Goal: Transaction & Acquisition: Purchase product/service

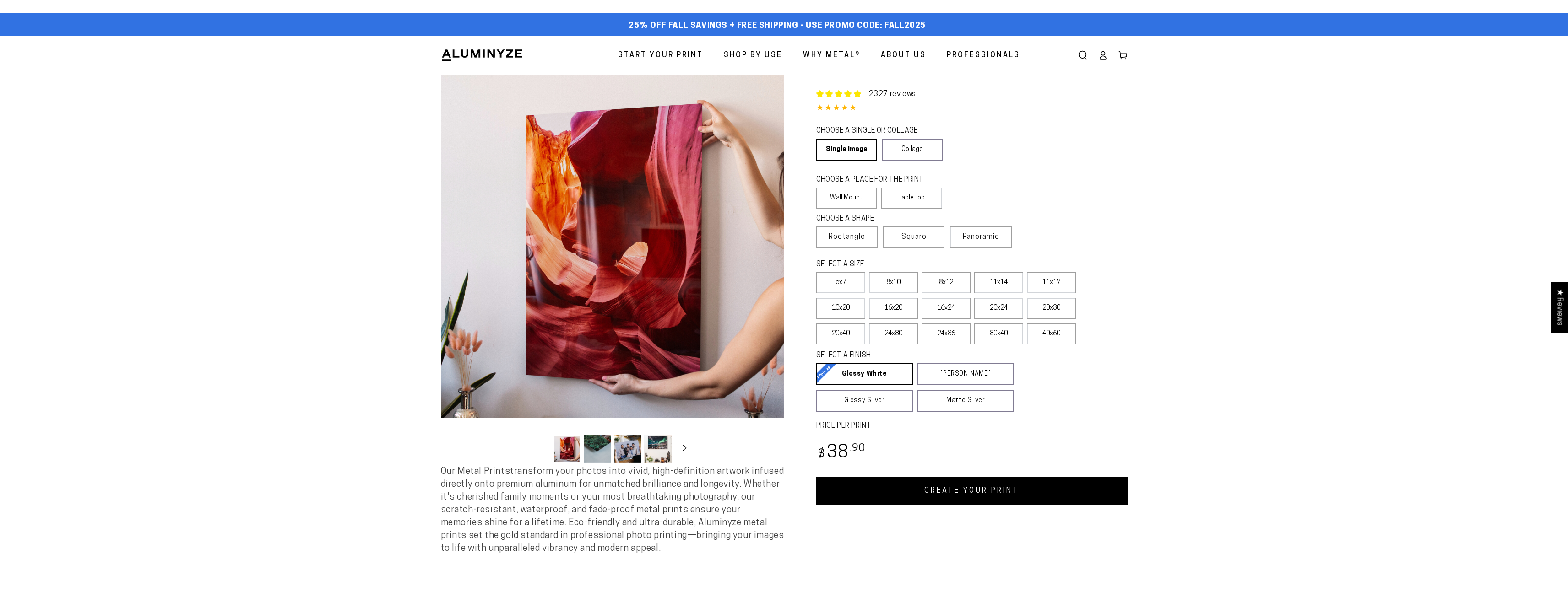
select select "**********"
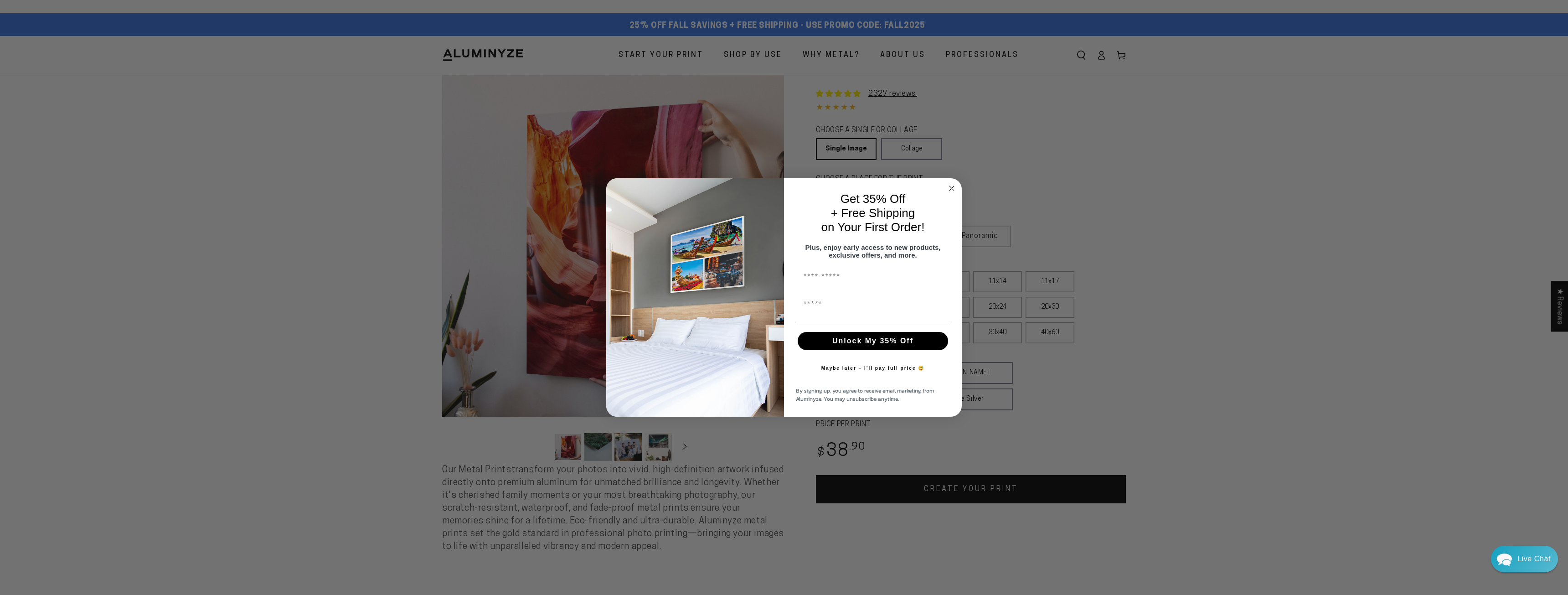
click at [953, 185] on circle "Close dialog" at bounding box center [951, 188] width 10 height 10
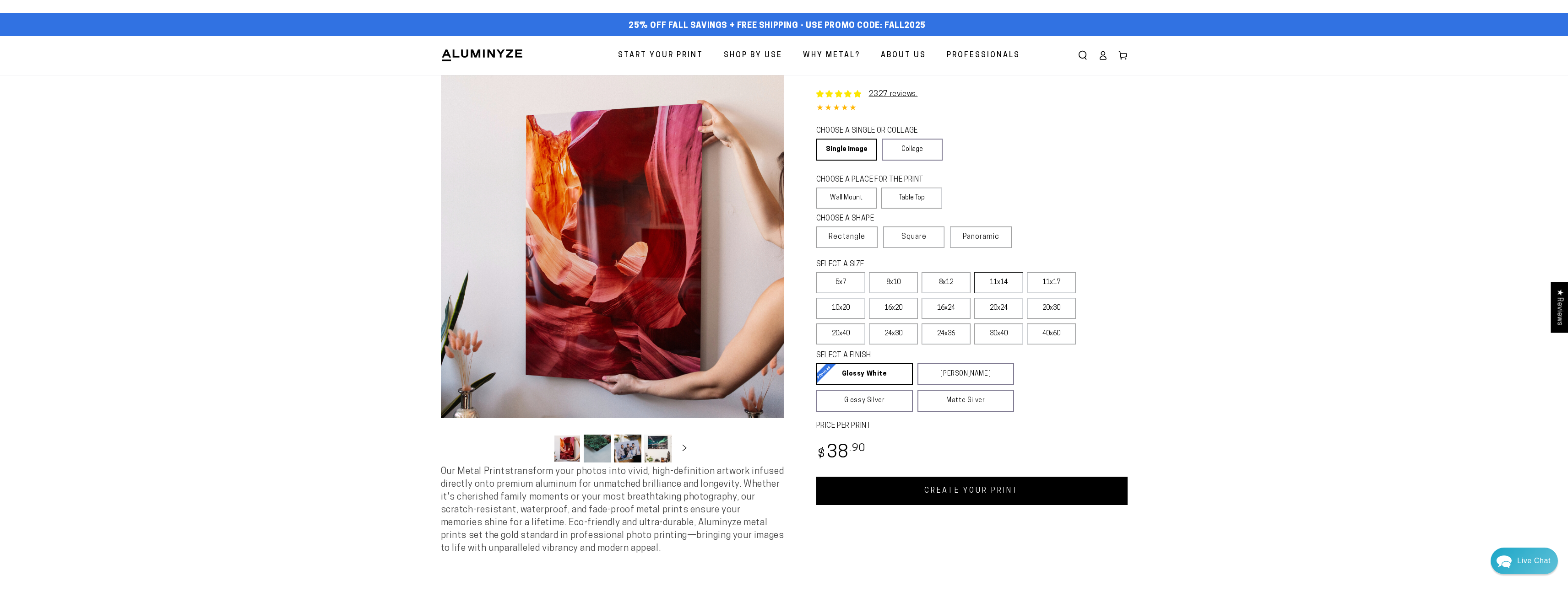
click at [1009, 279] on label "11x14" at bounding box center [999, 283] width 49 height 21
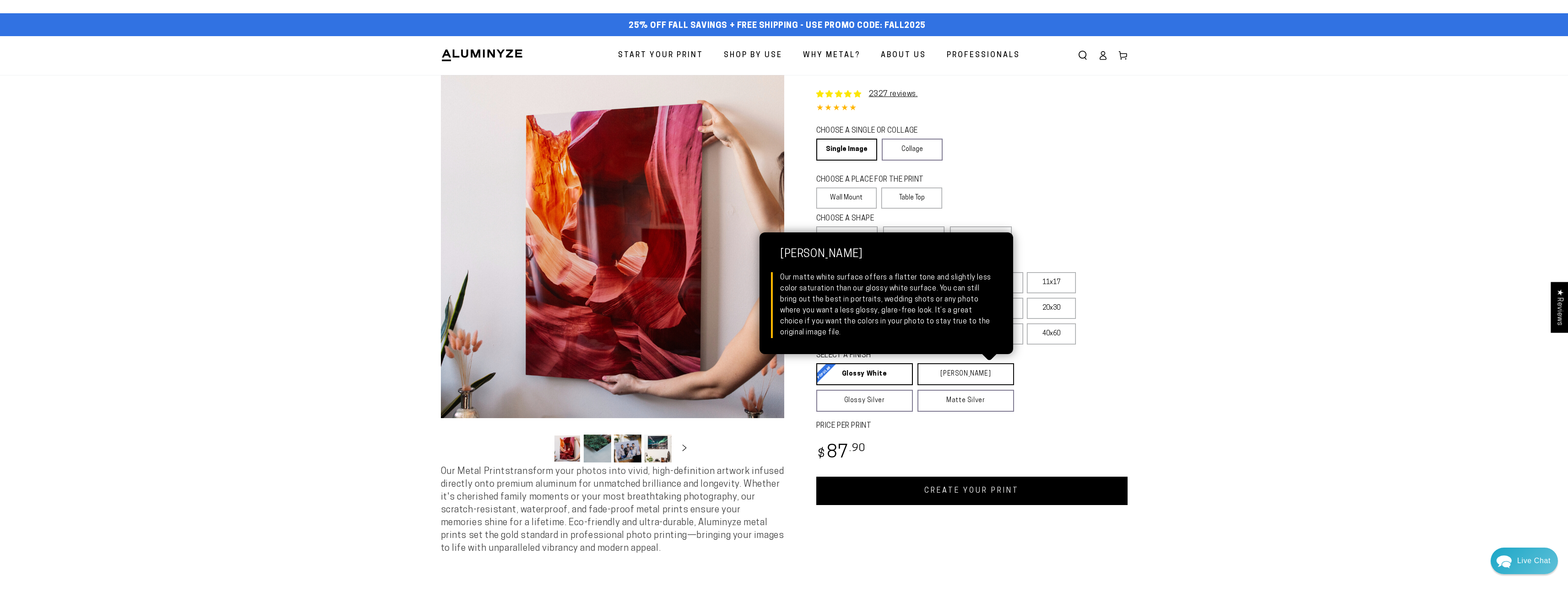
click at [956, 373] on link "[PERSON_NAME] Matte White Our matte white surface offers a flatter tone and sli…" at bounding box center [966, 375] width 97 height 22
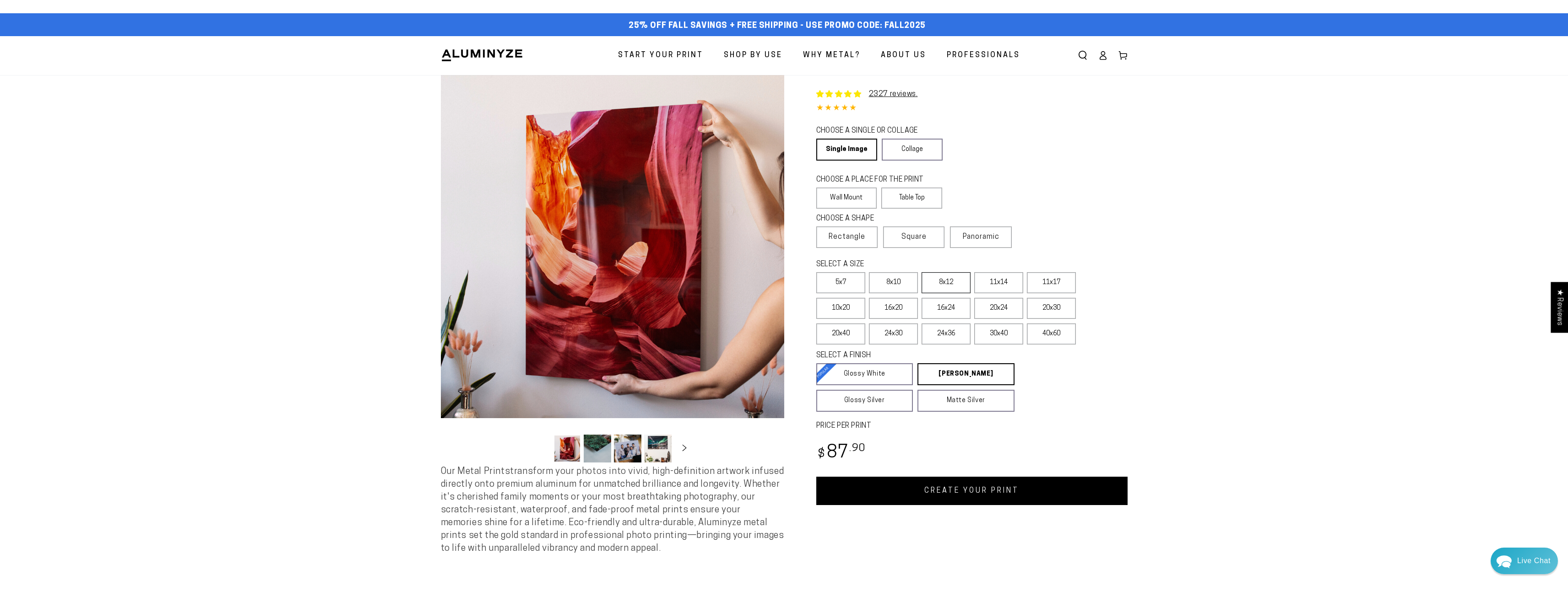
click at [946, 281] on label "8x12" at bounding box center [946, 283] width 49 height 21
click at [891, 282] on label "8x10" at bounding box center [893, 283] width 49 height 21
click at [892, 310] on label "16x20" at bounding box center [893, 308] width 49 height 21
click at [890, 280] on label "8x10" at bounding box center [893, 283] width 49 height 21
click at [999, 489] on link "CREATE YOUR PRINT" at bounding box center [971, 491] width 311 height 28
